Goal: Task Accomplishment & Management: Complete application form

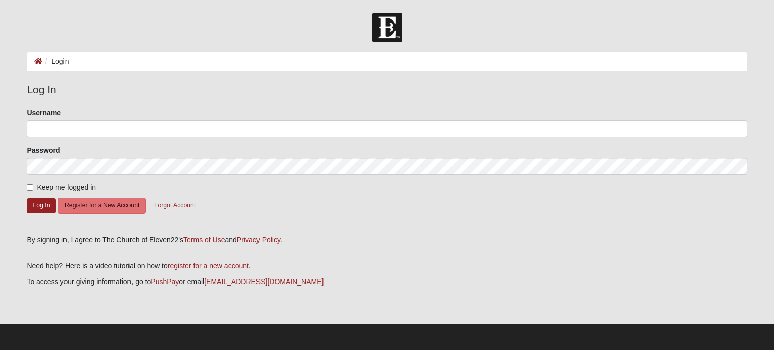
click at [57, 60] on li "Login" at bounding box center [55, 61] width 26 height 11
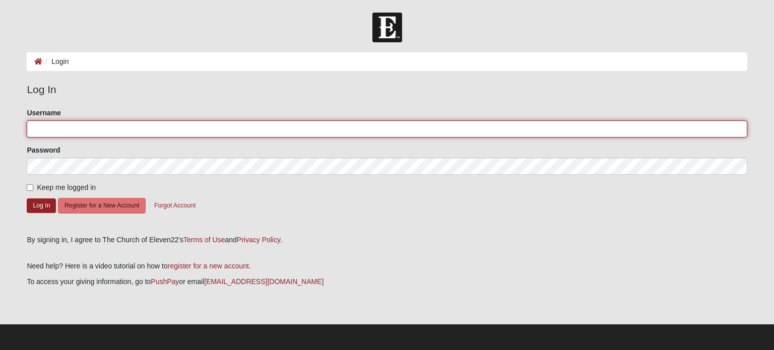
type input "allistef"
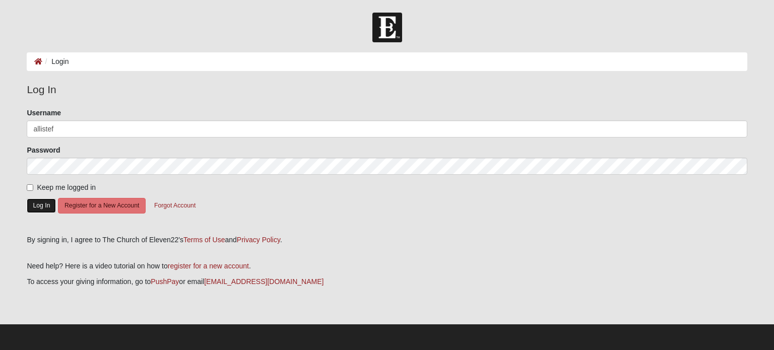
click at [40, 201] on button "Log In" at bounding box center [41, 206] width 29 height 15
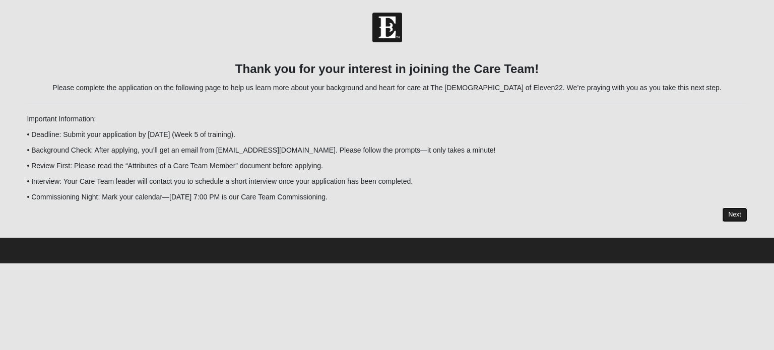
click at [734, 210] on link "Next" at bounding box center [734, 215] width 25 height 15
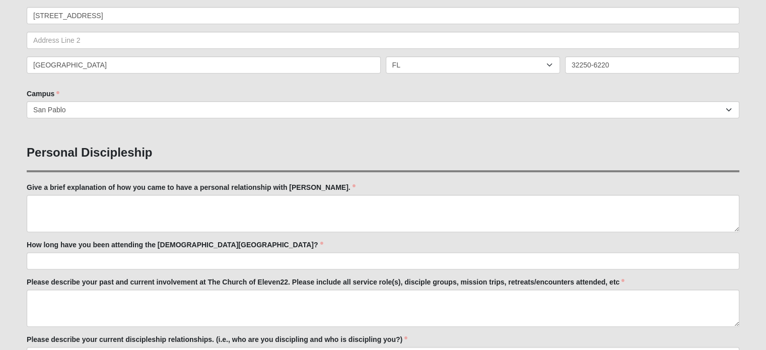
scroll to position [262, 0]
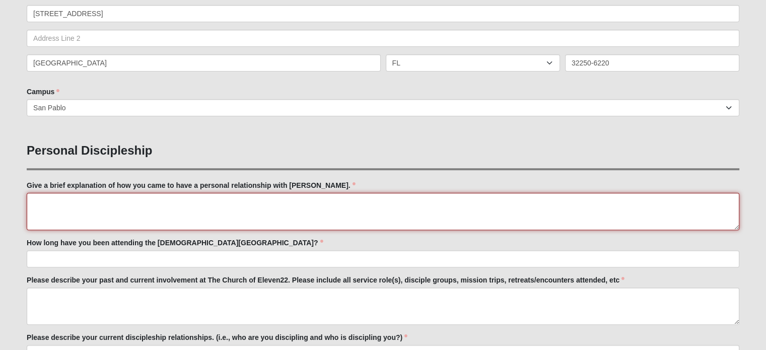
click at [151, 206] on textarea "Give a brief explanation of how you came to have a personal relationship with […" at bounding box center [383, 211] width 713 height 37
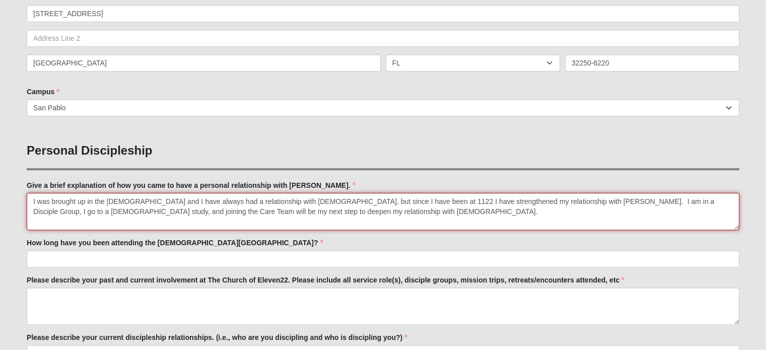
type textarea "I was brought up in the [DEMOGRAPHIC_DATA] and I have always had a relationship…"
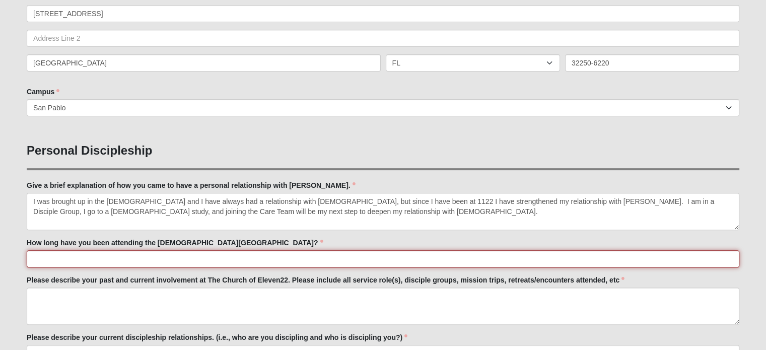
click at [201, 254] on input "How long have you been attending the [DEMOGRAPHIC_DATA][GEOGRAPHIC_DATA]?" at bounding box center [383, 258] width 713 height 17
type input "I have been attending on an off for about 3 years."
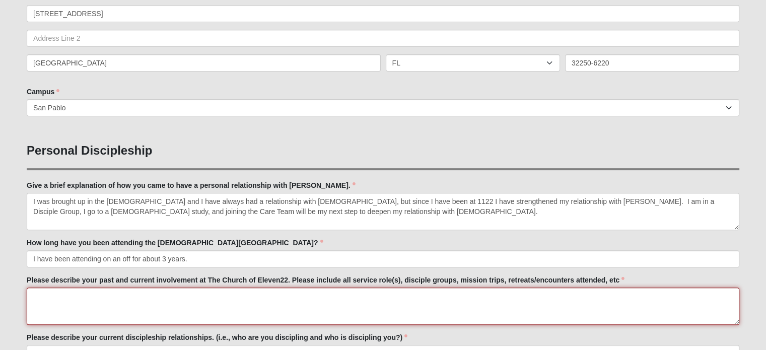
click at [106, 294] on textarea "Please describe your past and current involvement at The Church of Eleven22. Pl…" at bounding box center [383, 306] width 713 height 37
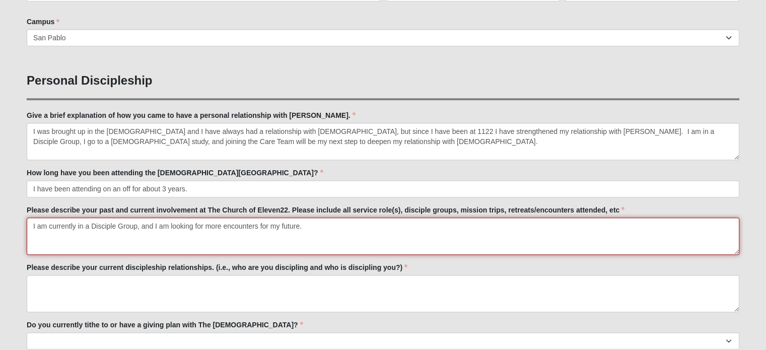
scroll to position [344, 0]
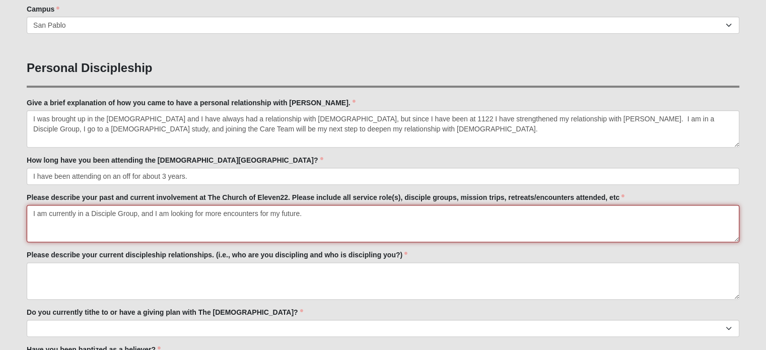
type textarea "I am currently in a Disciple Group, and I am looking for more encounters for my…"
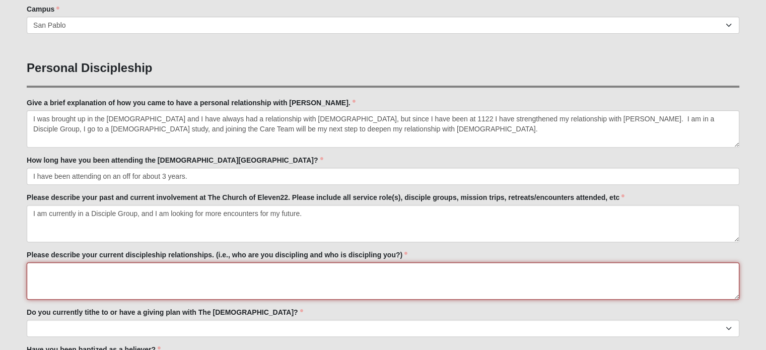
click at [124, 268] on textarea "Please describe your current discipleship relationships. (i.e., who are you dis…" at bounding box center [383, 281] width 713 height 37
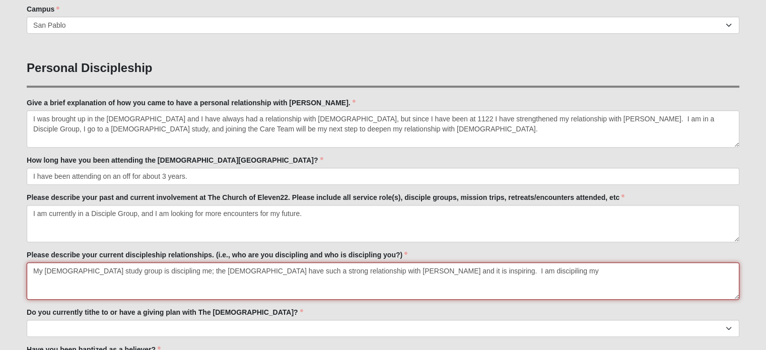
click at [412, 271] on textarea "My [DEMOGRAPHIC_DATA] study group is discipling me; the [DEMOGRAPHIC_DATA] have…" at bounding box center [383, 281] width 713 height 37
click at [446, 269] on textarea "My [DEMOGRAPHIC_DATA] study group is discipling me; the [DEMOGRAPHIC_DATA] have…" at bounding box center [383, 281] width 713 height 37
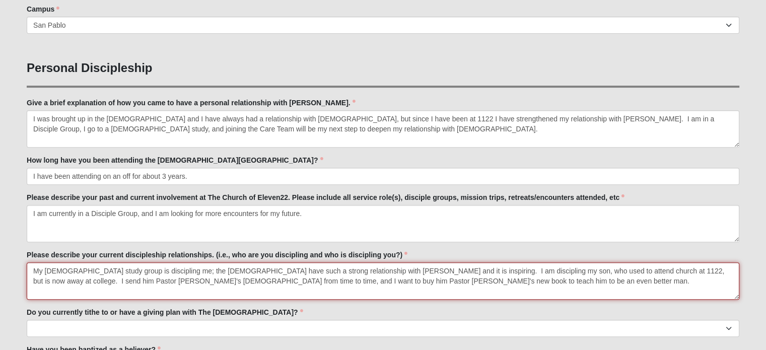
type textarea "My [DEMOGRAPHIC_DATA] study group is discipling me; the [DEMOGRAPHIC_DATA] have…"
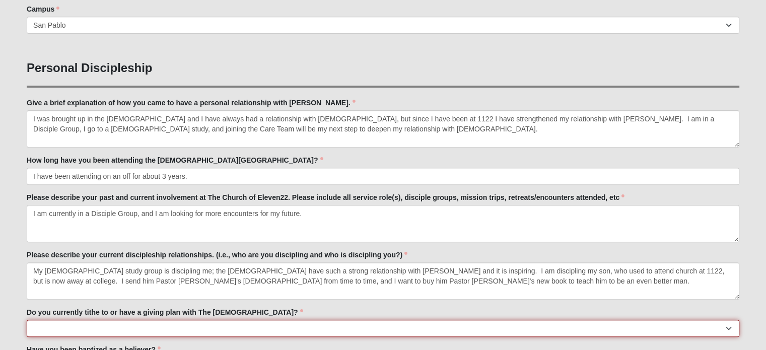
click at [114, 326] on select "No Yes" at bounding box center [383, 328] width 713 height 17
select select "True"
click at [27, 320] on select "No Yes" at bounding box center [383, 328] width 713 height 17
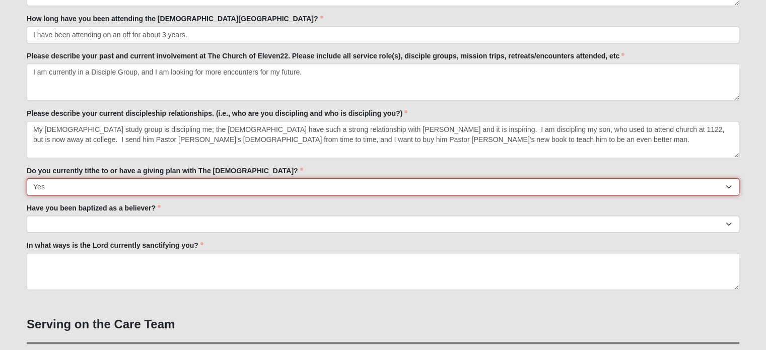
scroll to position [501, 0]
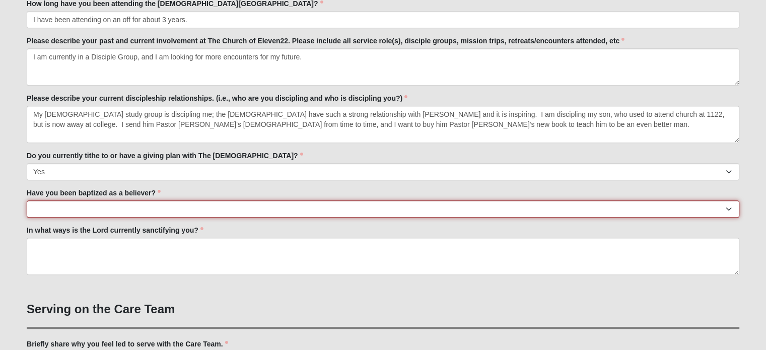
click at [99, 211] on select "No Yes" at bounding box center [383, 209] width 713 height 17
select select "True"
click at [27, 201] on select "No Yes" at bounding box center [383, 209] width 713 height 17
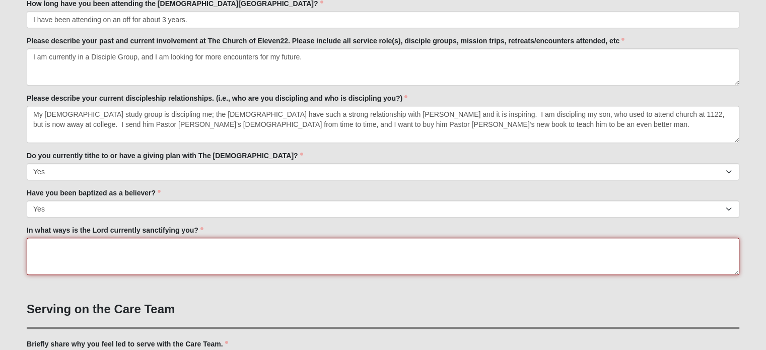
click at [132, 245] on textarea "In what ways is the Lord currently sanctifying you?" at bounding box center [383, 256] width 713 height 37
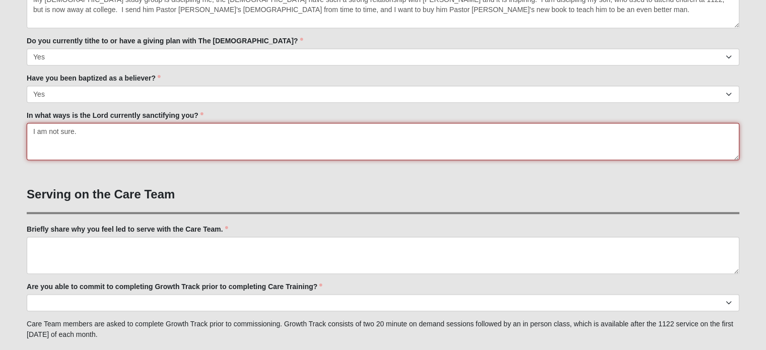
scroll to position [618, 0]
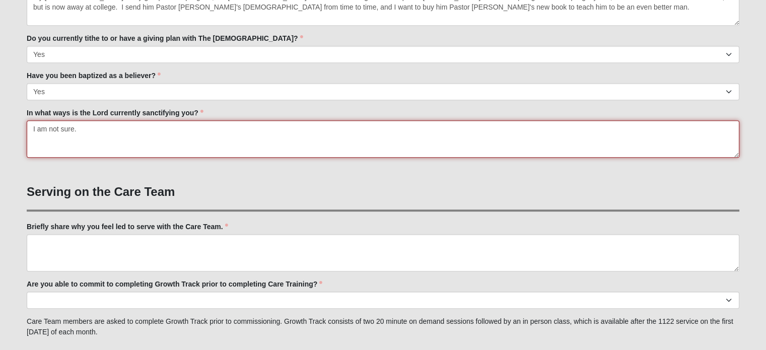
type textarea "I am not sure."
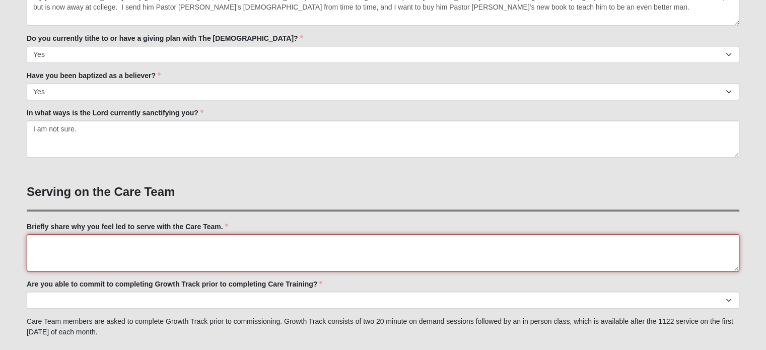
click at [97, 243] on textarea "Briefly share why you feel led to serve with the Care Team." at bounding box center [383, 252] width 713 height 37
click at [323, 237] on textarea "I feel like I am a good listener. At one time, I wanted to be a therapist/ phys…" at bounding box center [383, 252] width 713 height 37
click at [258, 240] on textarea "I feel like I am a good listener. At one time, I wanted to be a therapist/ phys…" at bounding box center [383, 252] width 713 height 37
click at [295, 241] on textarea "I feel like I am a good listener. At one time, I wanted to be a therapist/ psyc…" at bounding box center [383, 252] width 713 height 37
click at [280, 238] on textarea "I feel like I am a good listener. At one time, I wanted to be a therapist/ psyc…" at bounding box center [383, 252] width 713 height 37
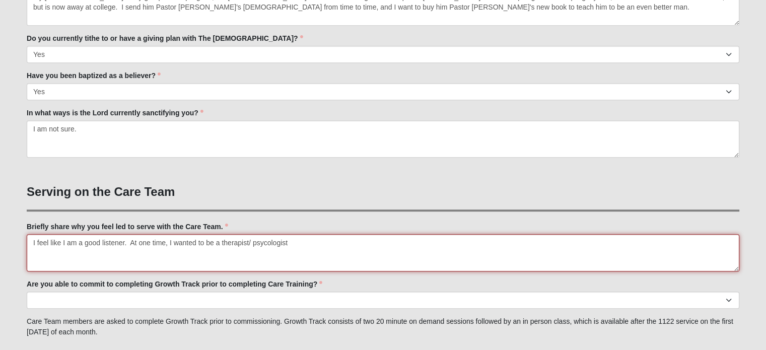
click at [279, 242] on textarea "I feel like I am a good listener. At one time, I wanted to be a therapist/ psyc…" at bounding box center [383, 252] width 713 height 37
click at [336, 261] on textarea "I feel like I am a good listener. At one time, I wanted to be a therapist/ psyc…" at bounding box center [383, 252] width 713 height 37
click at [99, 239] on textarea "I feel like I am a good listener. At one time, I wanted to be a therapist/ [MED…" at bounding box center [383, 252] width 713 height 37
click at [428, 242] on textarea "I feel like I am a good and empathetic listener. At one time, I wanted to be a …" at bounding box center [383, 252] width 713 height 37
click at [727, 240] on textarea "I feel like I am a good and empathetic listener. At one time, I wanted to be a …" at bounding box center [383, 252] width 713 height 37
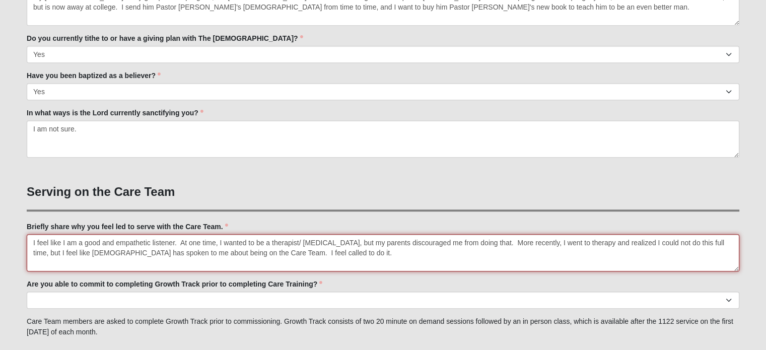
type textarea "I feel like I am a good and empathetic listener. At one time, I wanted to be a …"
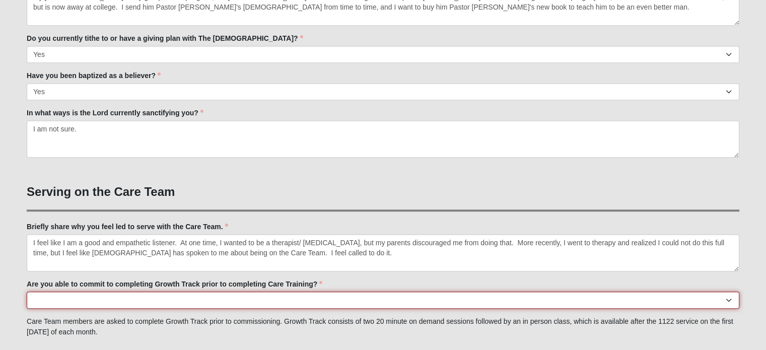
click at [306, 296] on select "Yes No Already Completed" at bounding box center [383, 300] width 713 height 17
select select "Already Completed"
click at [27, 292] on select "Yes No Already Completed" at bounding box center [383, 300] width 713 height 17
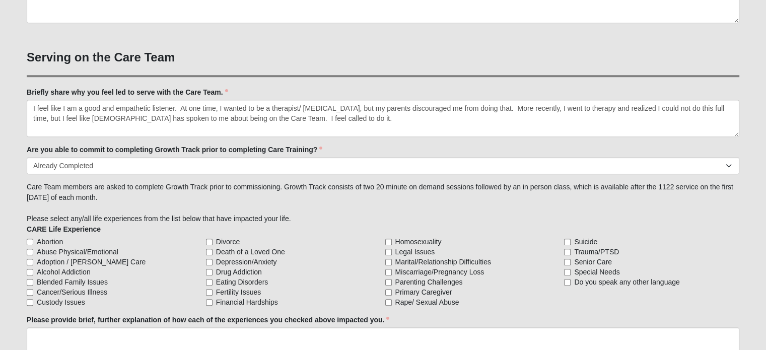
scroll to position [769, 0]
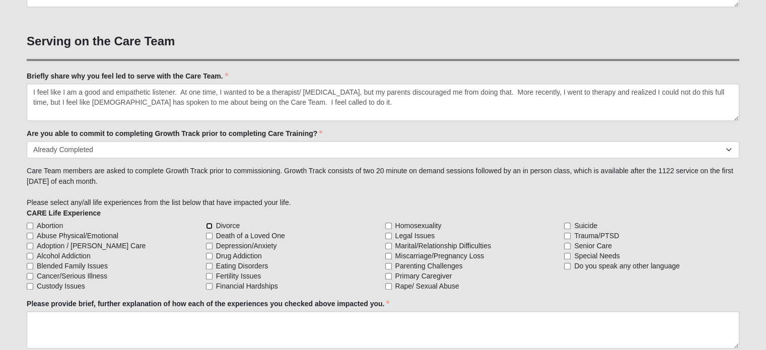
click at [208, 223] on input "Divorce" at bounding box center [209, 226] width 7 height 7
checkbox input "true"
click at [209, 233] on input "Death of a Loved One" at bounding box center [209, 236] width 7 height 7
checkbox input "true"
click at [390, 243] on input "Marital/Relationship Difficulties" at bounding box center [389, 246] width 7 height 7
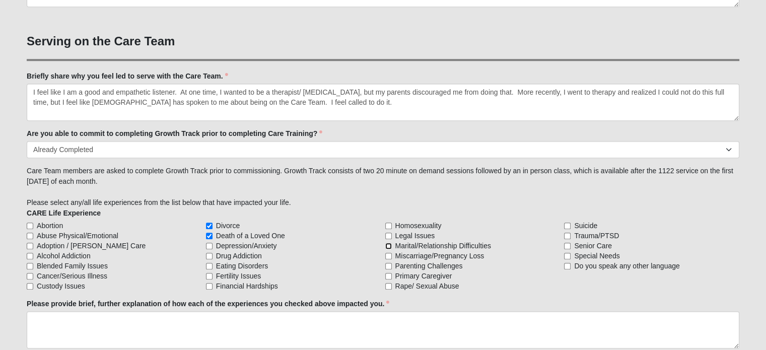
checkbox input "true"
click at [210, 243] on input "Depression/Anxiety" at bounding box center [209, 246] width 7 height 7
checkbox input "true"
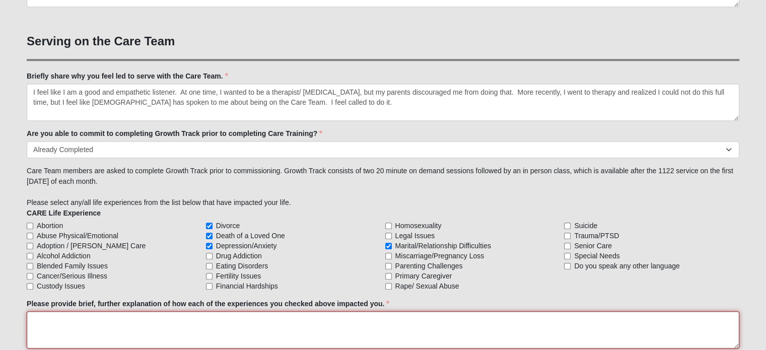
click at [154, 319] on textarea "Please provide brief, further explanation of how each of the experiences you ch…" at bounding box center [383, 329] width 713 height 37
type textarea "Overall, I have had a very good life and I am a very positive person."
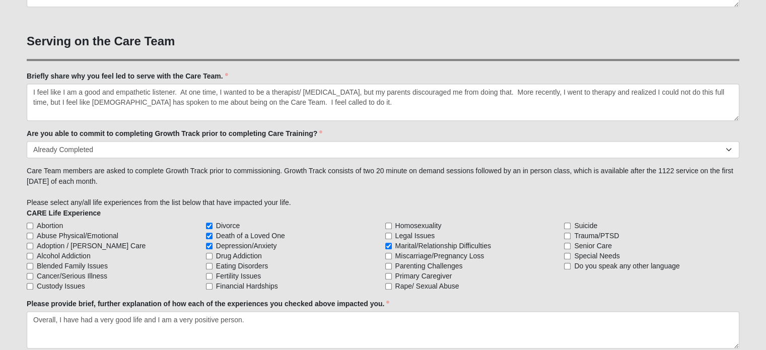
click at [28, 271] on label "Cancer/Serious Illness" at bounding box center [114, 276] width 175 height 10
click at [28, 273] on input "Cancer/Serious Illness" at bounding box center [30, 276] width 7 height 7
checkbox input "true"
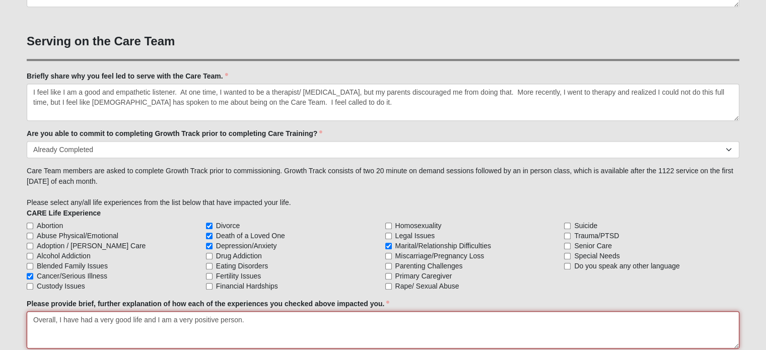
click at [256, 322] on textarea "Overall, I have had a very good life and I am a very positive person." at bounding box center [383, 329] width 713 height 37
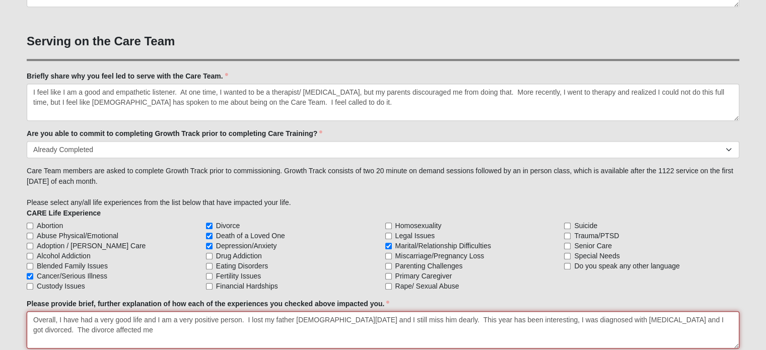
click at [731, 316] on textarea "Overall, I have had a very good life and I am a very positive person. I lost my…" at bounding box center [383, 329] width 713 height 37
click at [188, 332] on textarea "Overall, I have had a very good life and I am a very positive person. I lost my…" at bounding box center [383, 329] width 713 height 37
click at [203, 327] on textarea "Overall, I have had a very good life and I am a very positive person. I lost my…" at bounding box center [383, 329] width 713 height 37
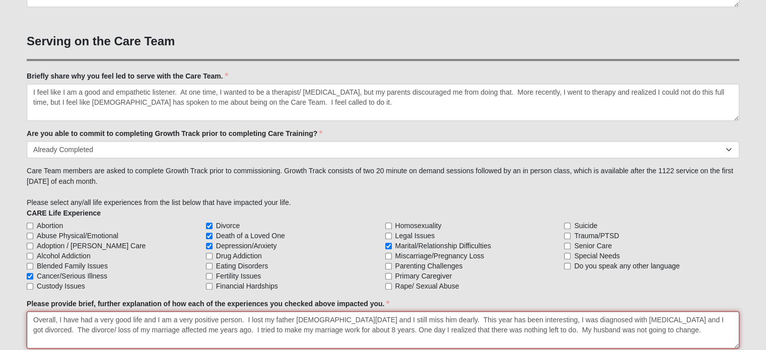
click at [517, 328] on textarea "Overall, I have had a very good life and I am a very positive person. I lost my…" at bounding box center [383, 329] width 713 height 37
click at [658, 330] on textarea "Overall, I have had a very good life and I am a very positive person. I lost my…" at bounding box center [383, 329] width 713 height 37
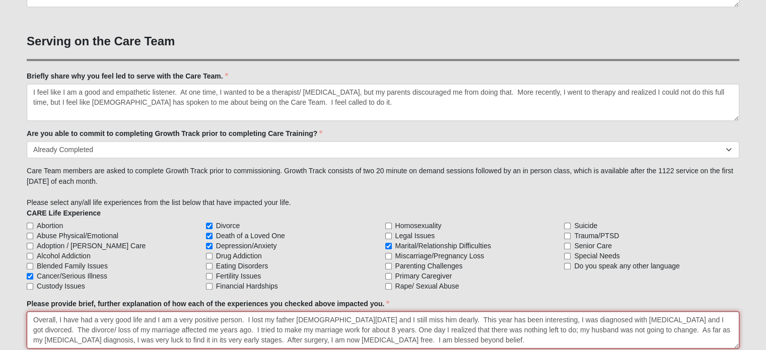
click at [424, 318] on textarea "Overall, I have had a very good life and I am a very positive person. I lost my…" at bounding box center [383, 329] width 713 height 37
click at [175, 340] on textarea "Overall, I have had a very good life and I am a very positive person. I lost my…" at bounding box center [383, 329] width 713 height 37
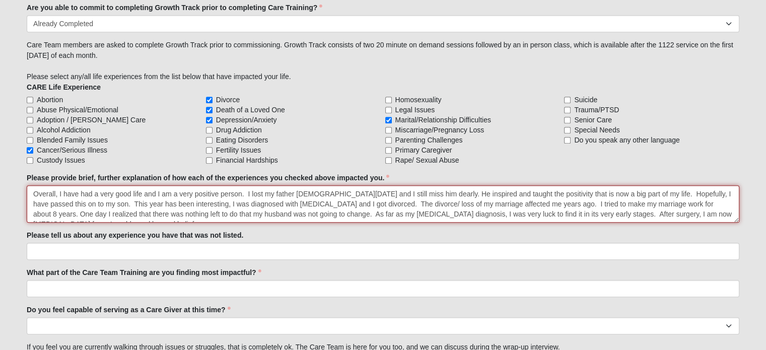
scroll to position [10, 0]
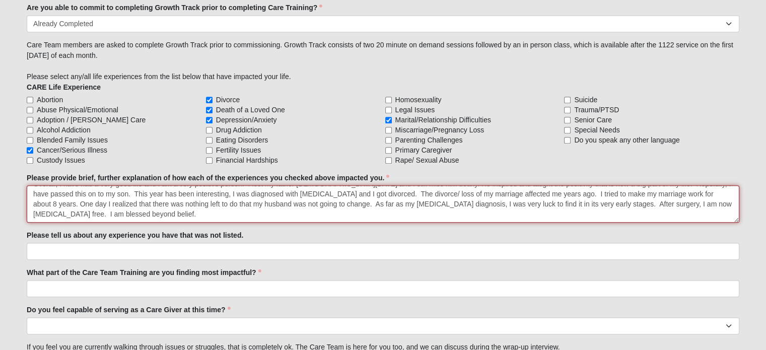
type textarea "Overall, I have had a very good life and I am a very positive person. I lost my…"
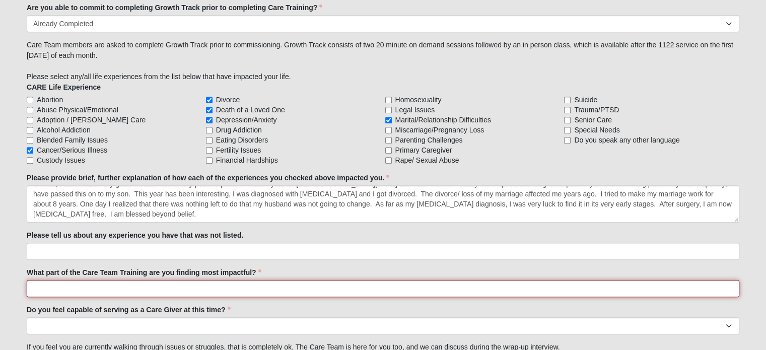
click at [313, 289] on input "What part of the Care Team Training are you finding most impactful?" at bounding box center [383, 288] width 713 height 17
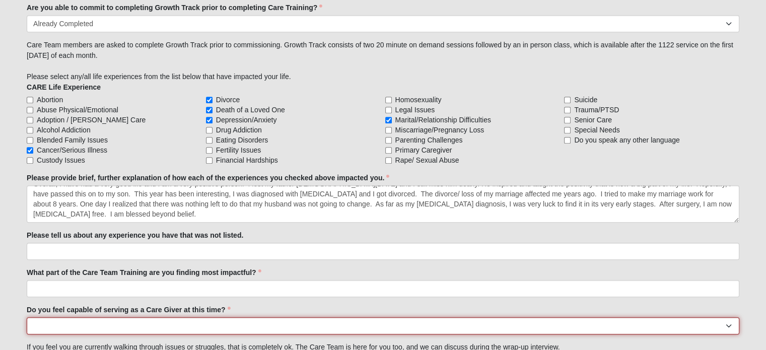
click at [247, 318] on select "No Yes" at bounding box center [383, 325] width 713 height 17
select select "True"
click at [27, 317] on select "No Yes" at bounding box center [383, 325] width 713 height 17
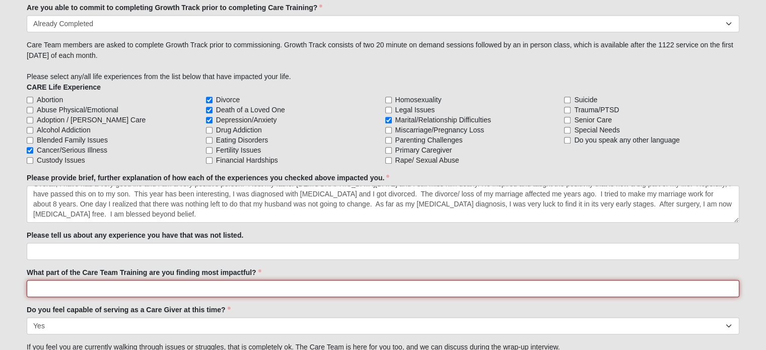
click at [172, 283] on input "What part of the Care Team Training are you finding most impactful?" at bounding box center [383, 288] width 713 height 17
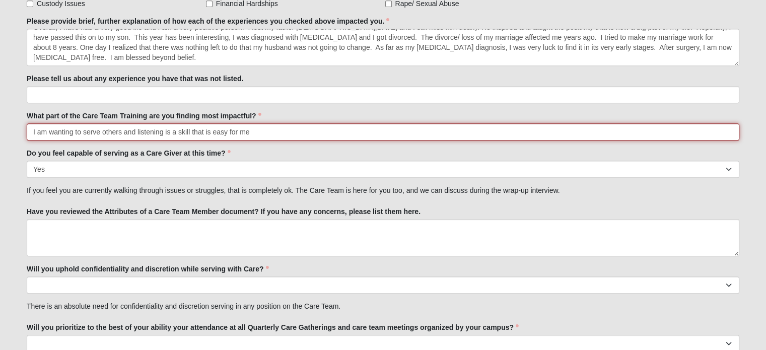
scroll to position [1051, 0]
type input "I am wanting to serve others and listening is a skill that is easy for me"
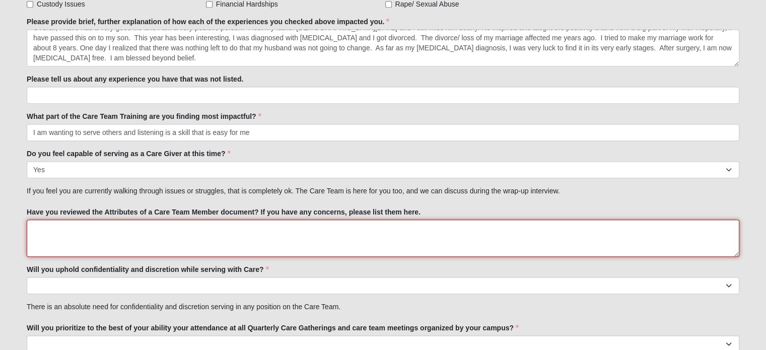
click at [189, 229] on textarea "Have you reviewed the Attributes of a Care Team Member document? If you have an…" at bounding box center [383, 238] width 713 height 37
type textarea "y"
type textarea "Yes, I do not have any concerns."
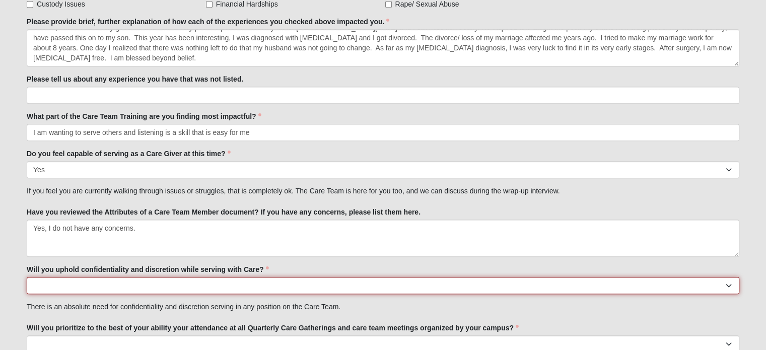
click at [189, 281] on select "No Yes" at bounding box center [383, 285] width 713 height 17
select select "True"
click at [27, 277] on select "No Yes" at bounding box center [383, 285] width 713 height 17
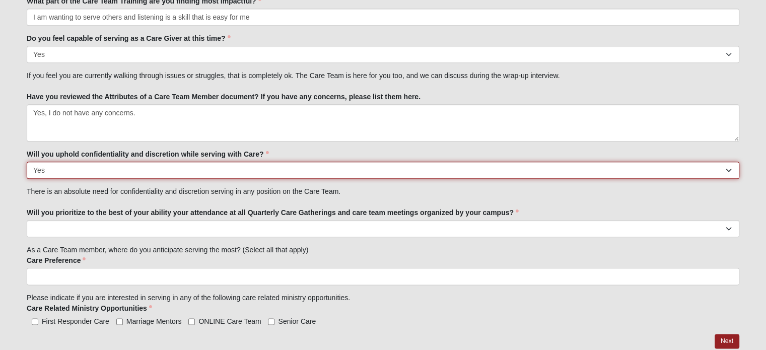
scroll to position [1174, 0]
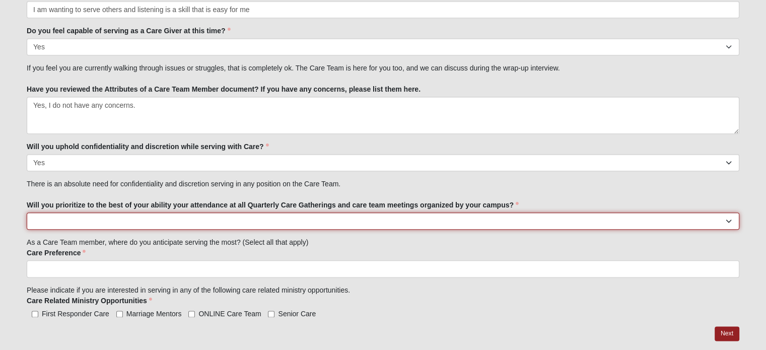
click at [383, 221] on select "No Yes" at bounding box center [383, 221] width 713 height 17
select select "True"
click at [27, 213] on select "No Yes" at bounding box center [383, 221] width 713 height 17
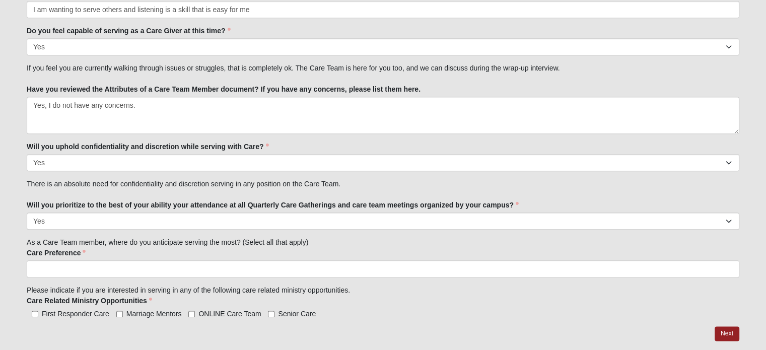
click at [154, 269] on ul at bounding box center [383, 269] width 713 height 17
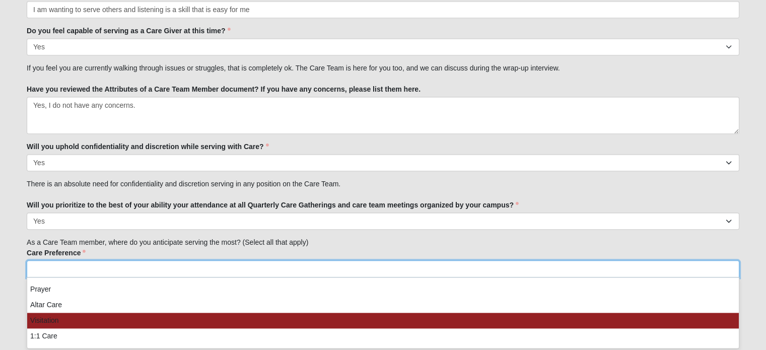
click at [67, 317] on li "Visitation" at bounding box center [383, 321] width 712 height 16
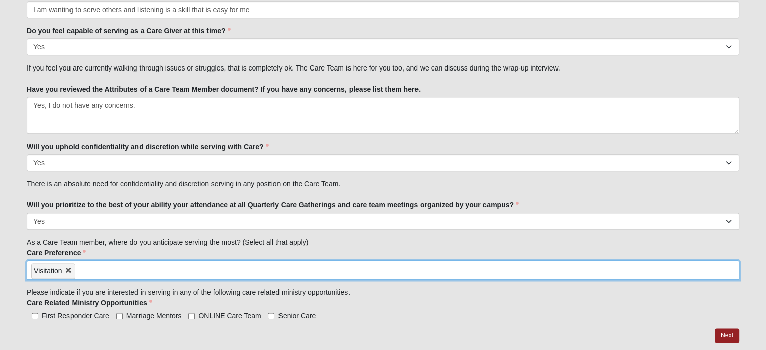
click at [157, 272] on input "search" at bounding box center [118, 269] width 86 height 16
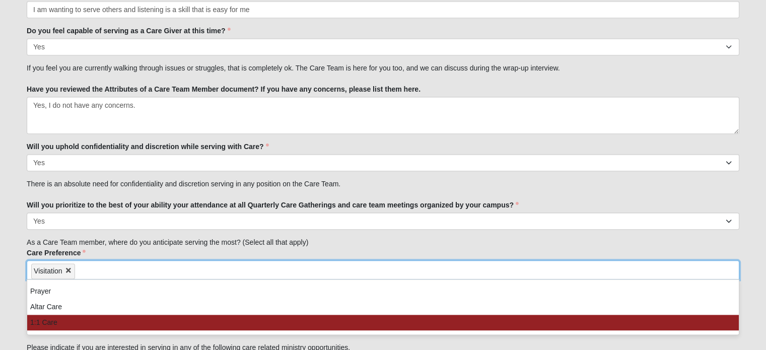
click at [47, 319] on li "1:1 Care" at bounding box center [383, 323] width 712 height 16
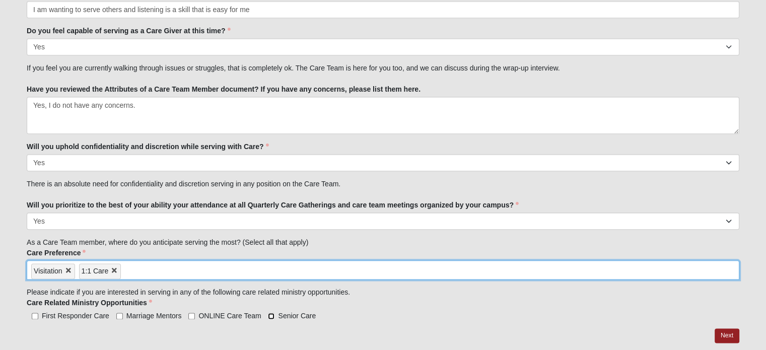
click at [271, 314] on input "Senior Care" at bounding box center [271, 316] width 7 height 7
checkbox input "true"
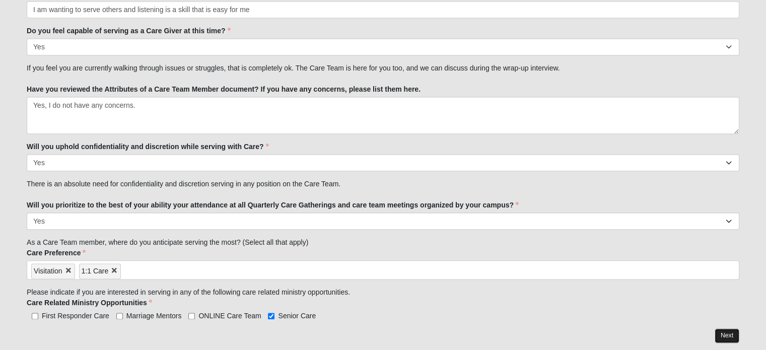
click at [725, 329] on link "Next" at bounding box center [727, 336] width 25 height 15
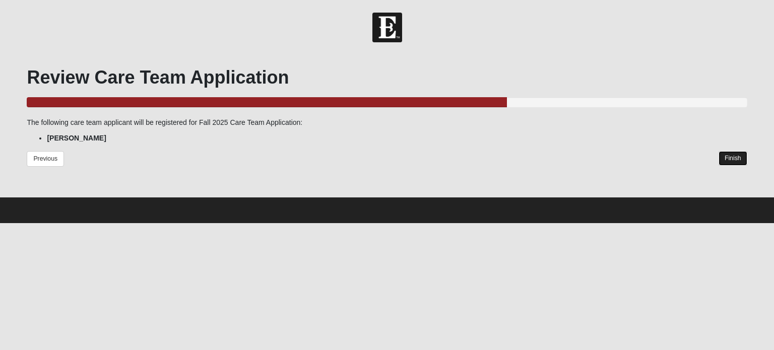
click at [732, 158] on link "Finish" at bounding box center [733, 158] width 29 height 15
